Goal: Use online tool/utility

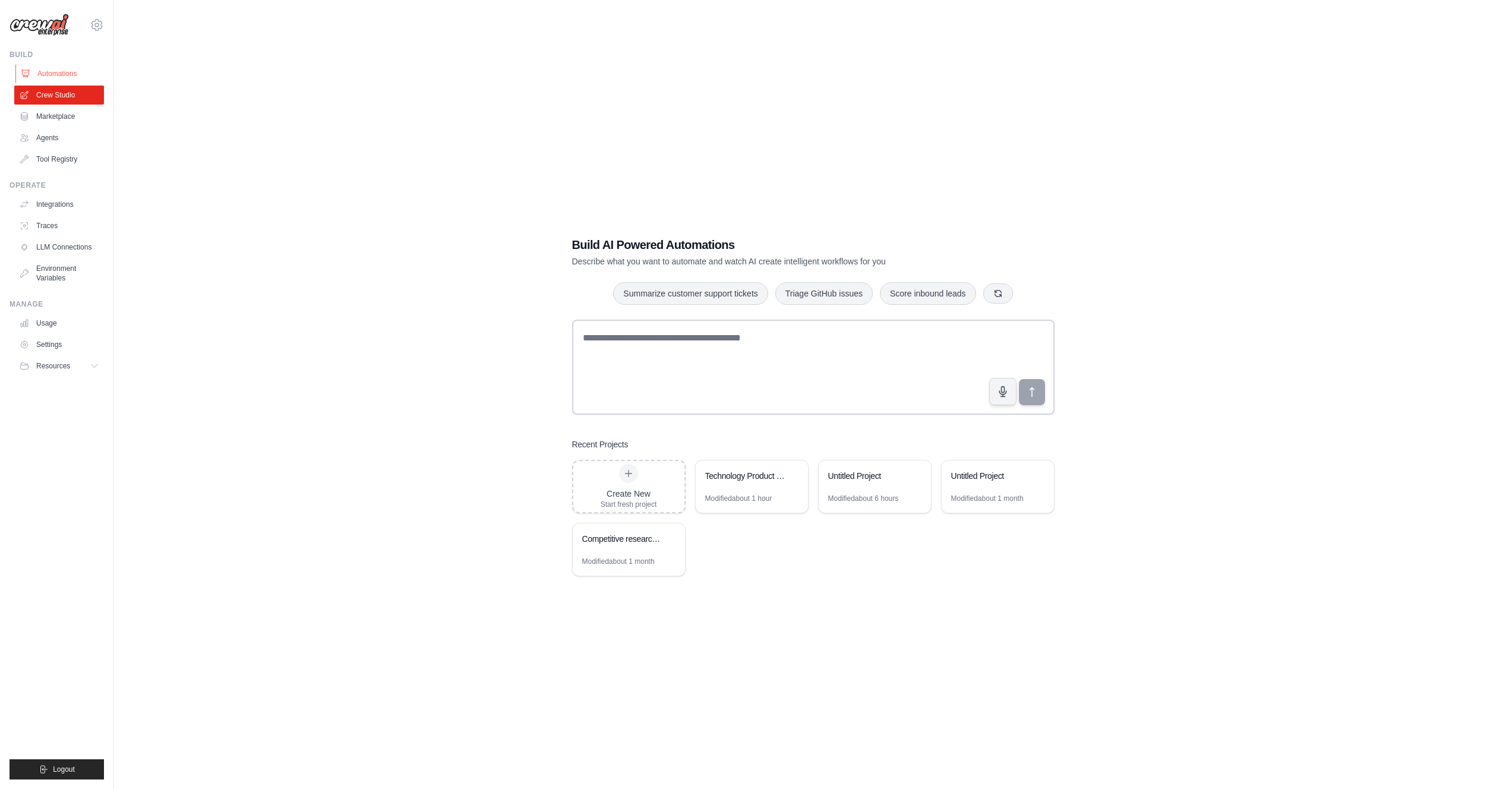
click at [60, 67] on link "Automations" at bounding box center [60, 73] width 90 height 19
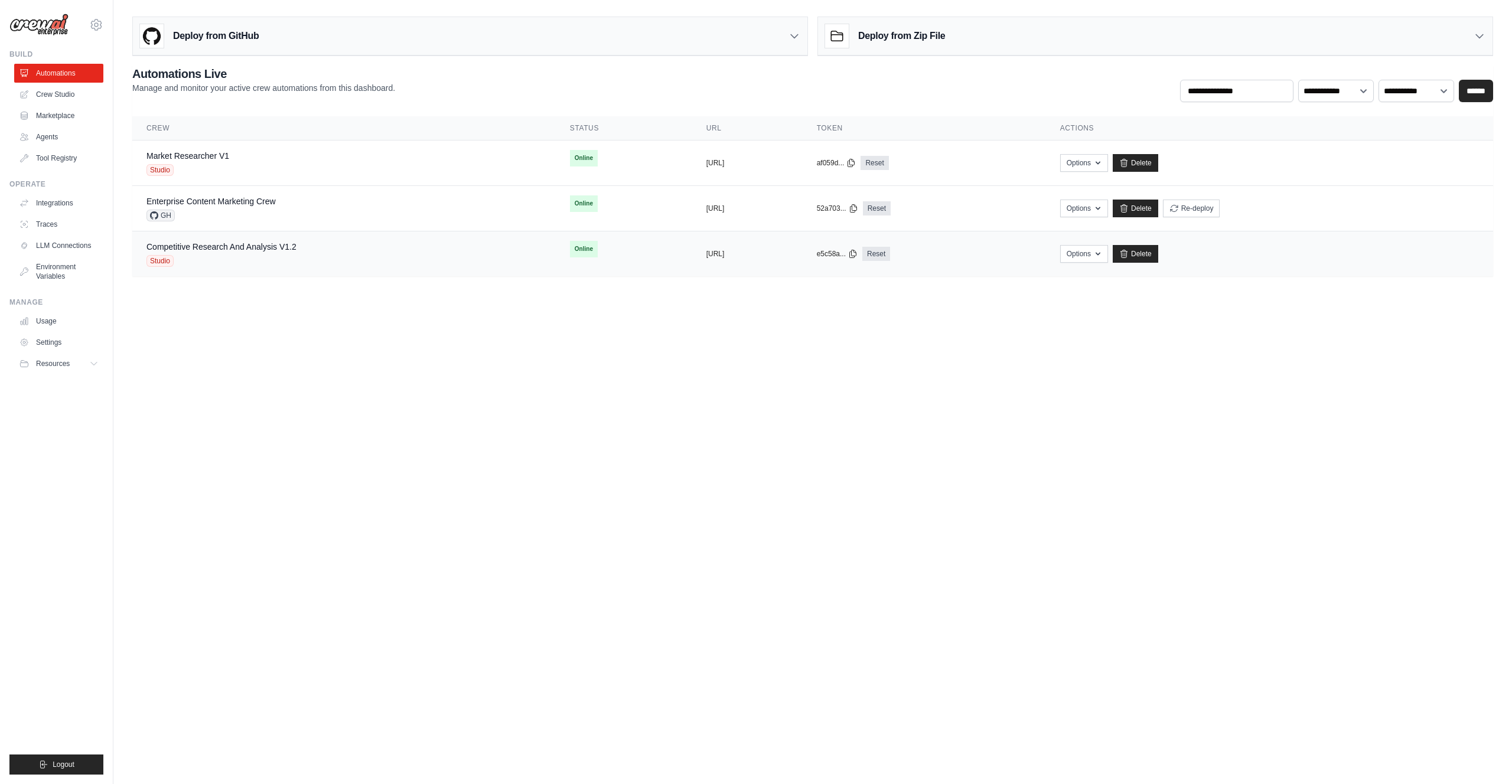
click at [325, 238] on td "Competitive Research And Analysis V1.2 Studio" at bounding box center [344, 254] width 424 height 46
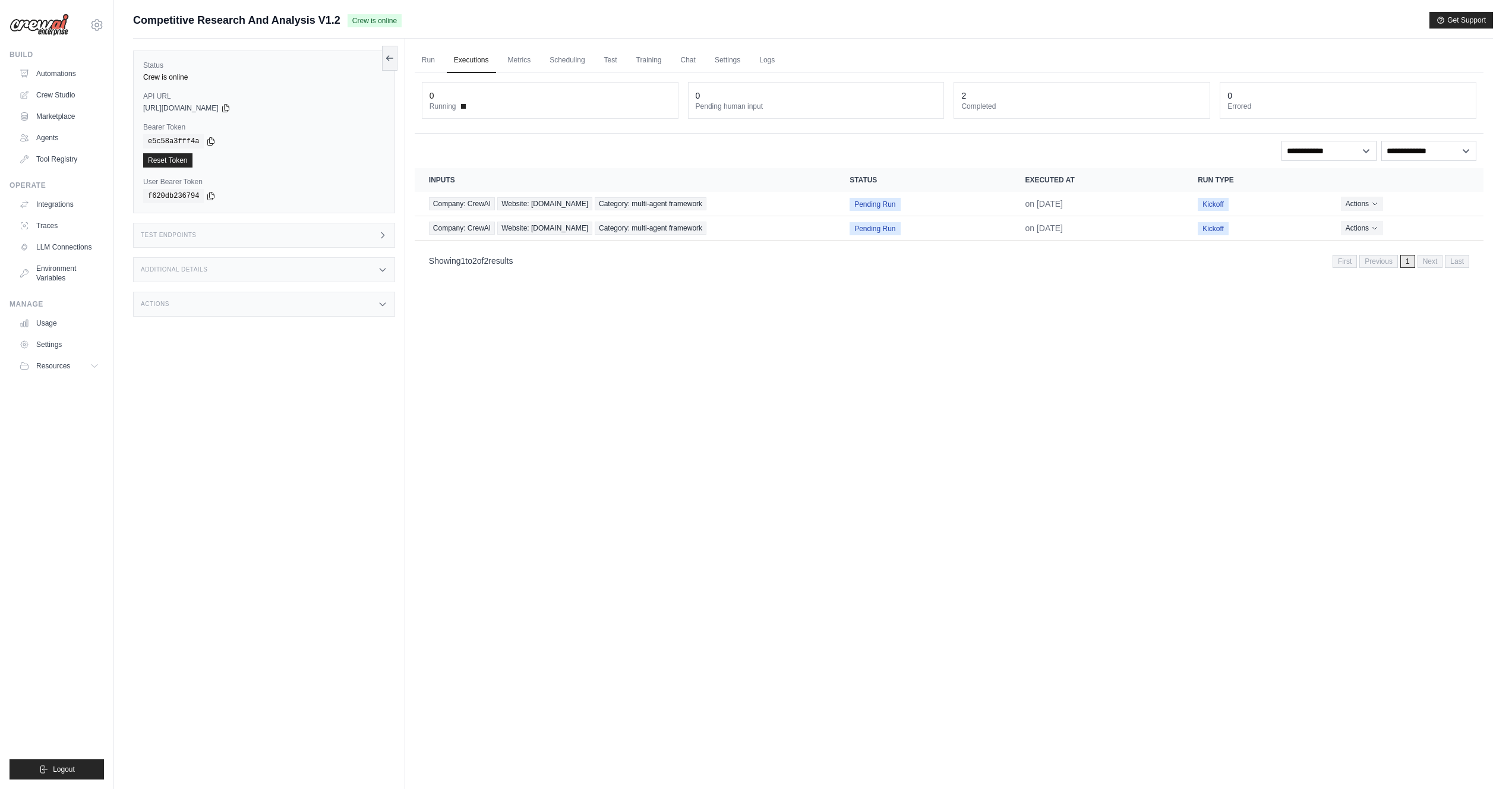
click at [1012, 503] on div "Run Executions Metrics Scheduling Test Training Chat Settings Logs 0 Running 0 …" at bounding box center [949, 433] width 1088 height 789
